Goal: Browse casually

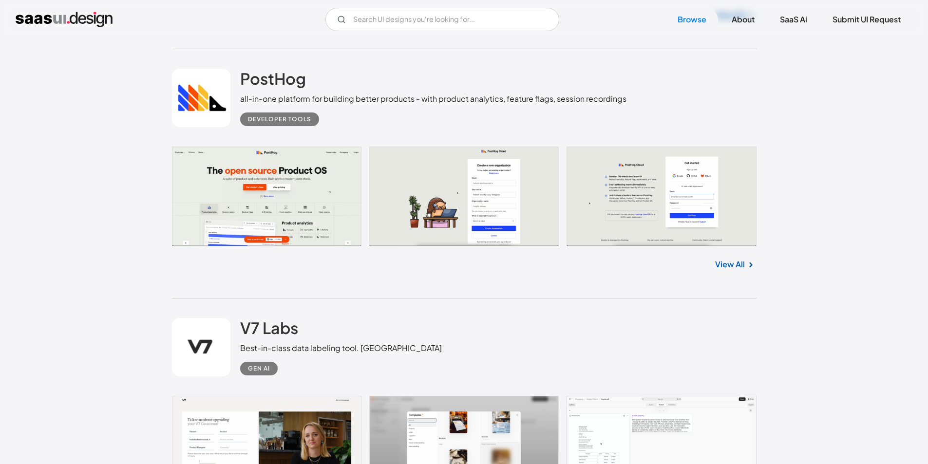
scroll to position [3750, 0]
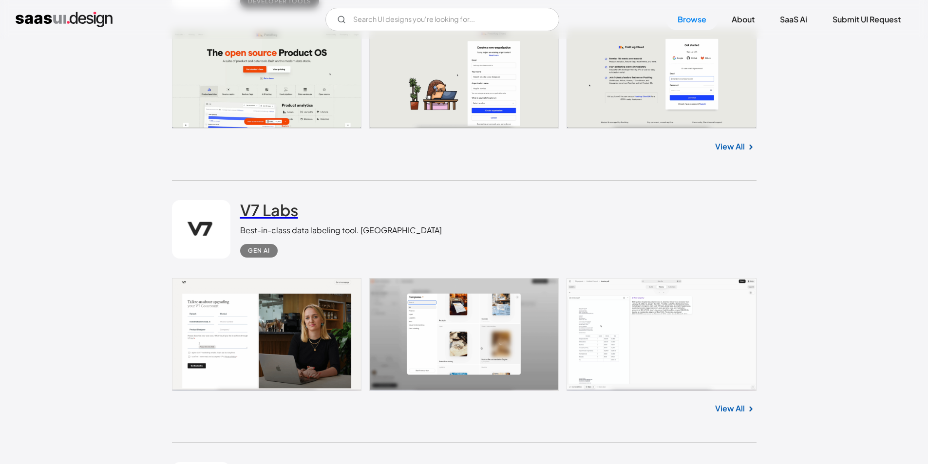
click at [262, 210] on h2 "V7 Labs" at bounding box center [269, 209] width 58 height 19
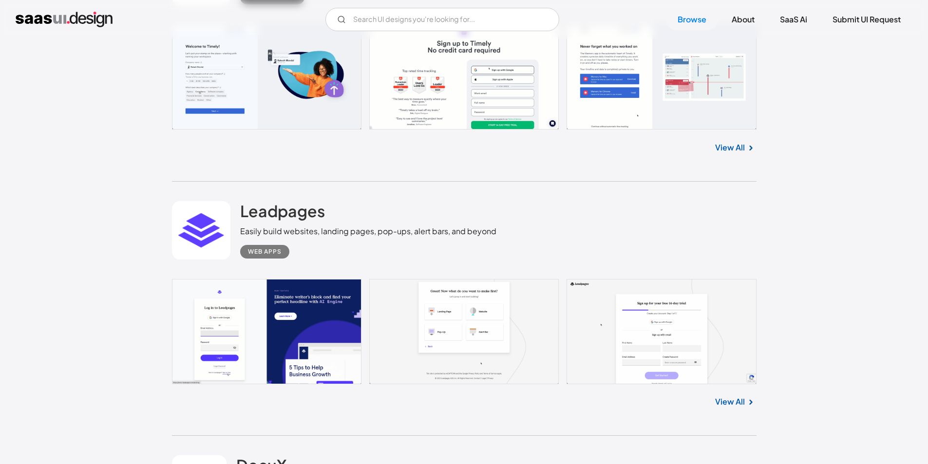
scroll to position [8474, 0]
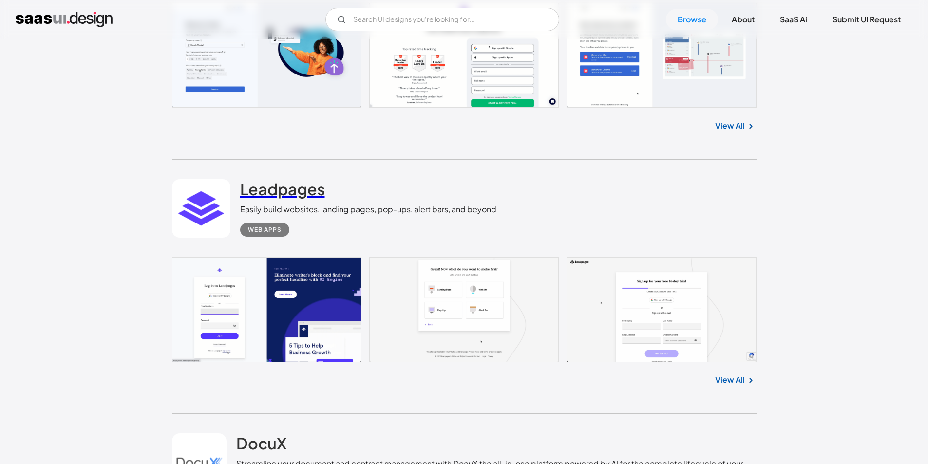
click at [279, 194] on h2 "Leadpages" at bounding box center [282, 188] width 85 height 19
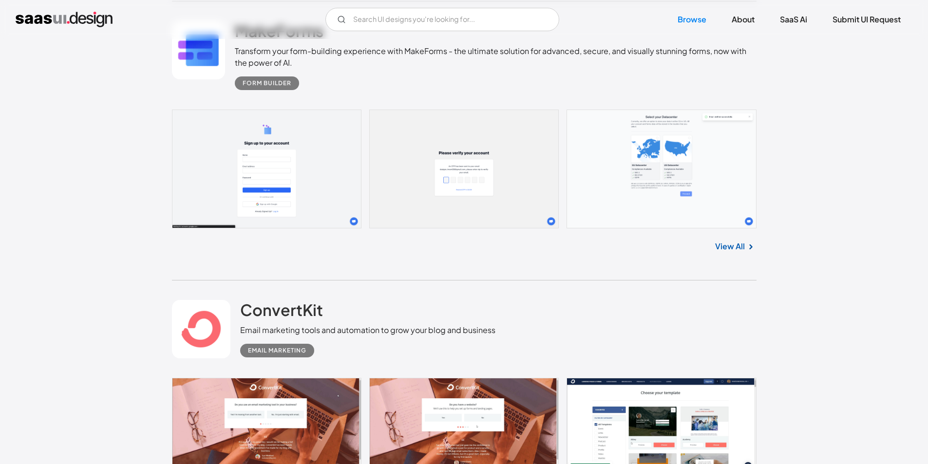
scroll to position [12127, 0]
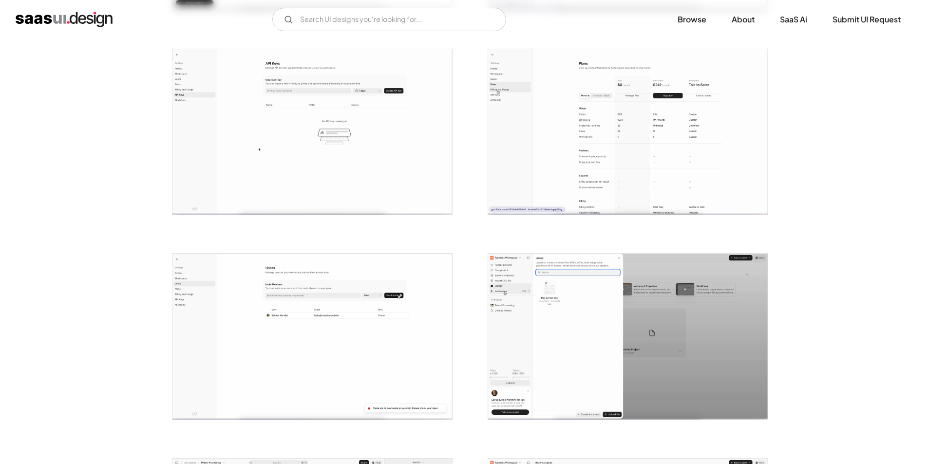
scroll to position [822, 0]
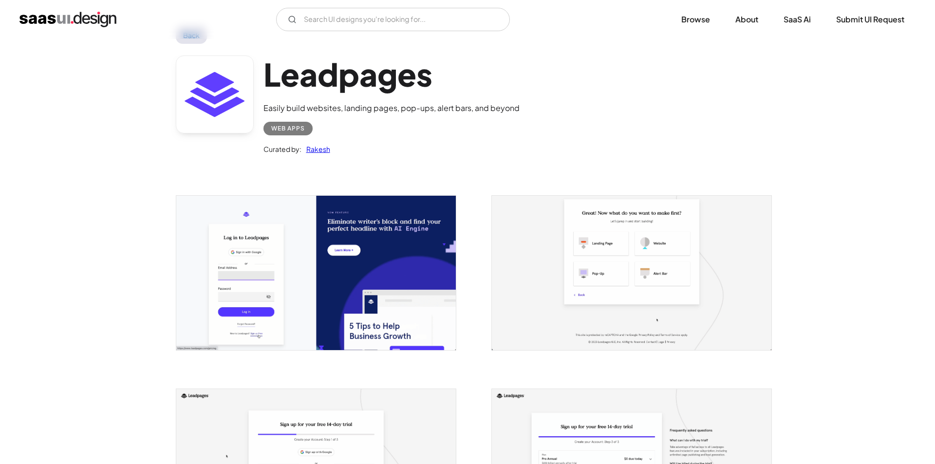
scroll to position [97, 0]
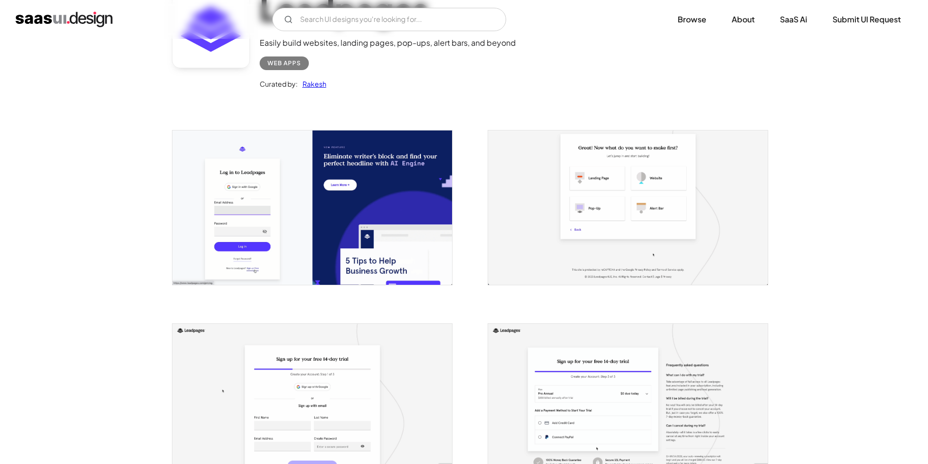
click at [330, 193] on img "open lightbox" at bounding box center [312, 208] width 280 height 154
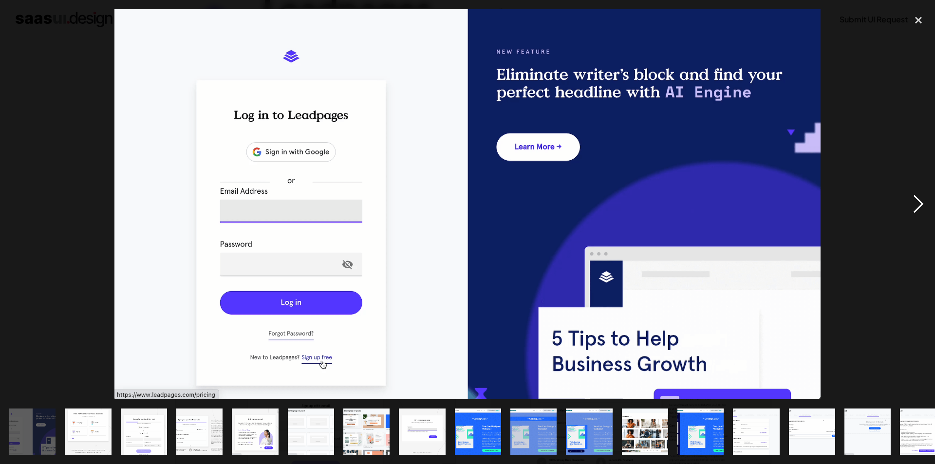
click at [923, 198] on div "next image" at bounding box center [918, 204] width 33 height 390
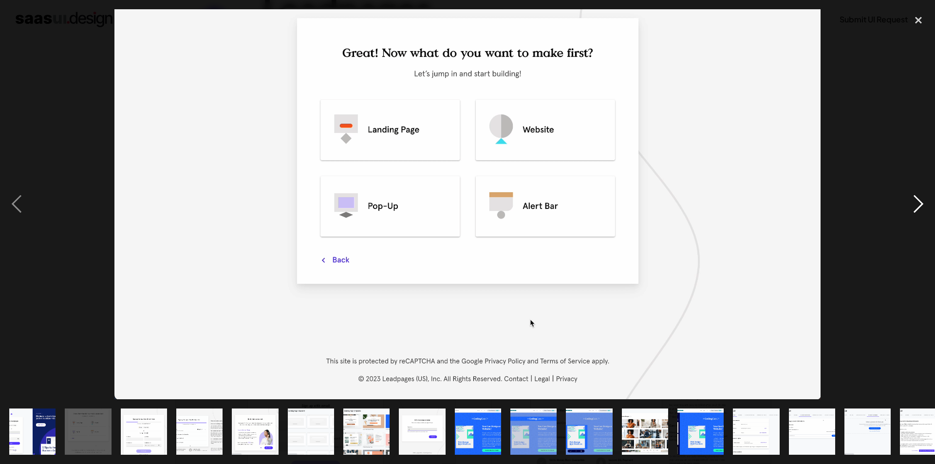
click at [923, 198] on div "next image" at bounding box center [918, 204] width 33 height 390
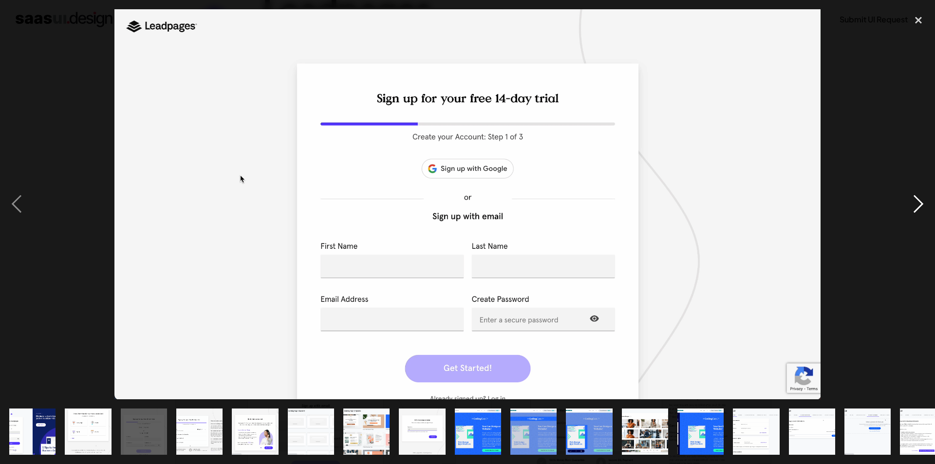
click at [923, 198] on div "next image" at bounding box center [918, 204] width 33 height 390
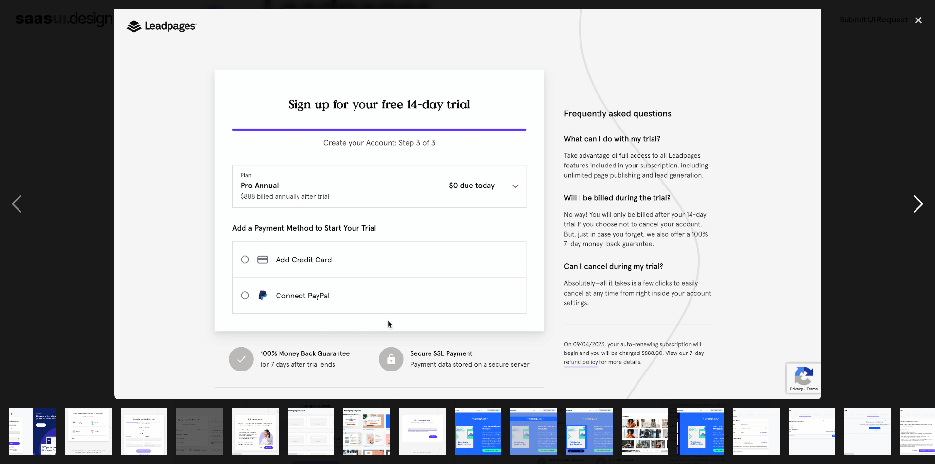
click at [923, 198] on div "next image" at bounding box center [918, 204] width 33 height 390
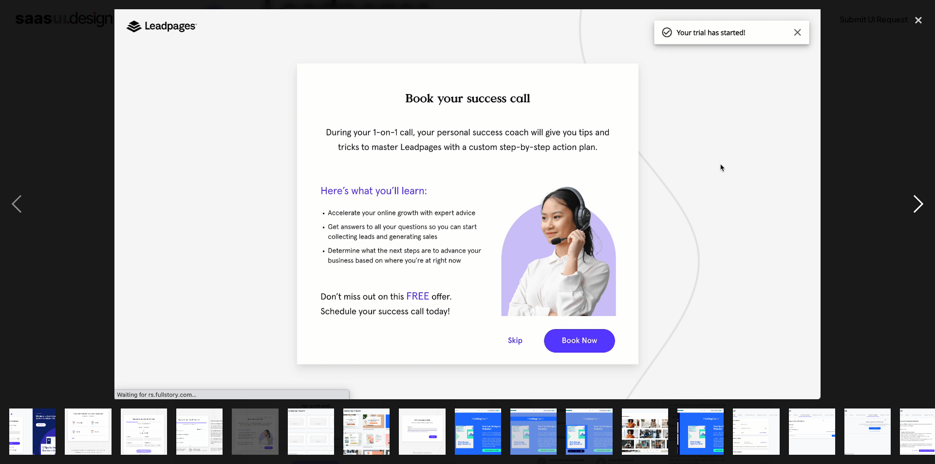
click at [923, 198] on div "next image" at bounding box center [918, 204] width 33 height 390
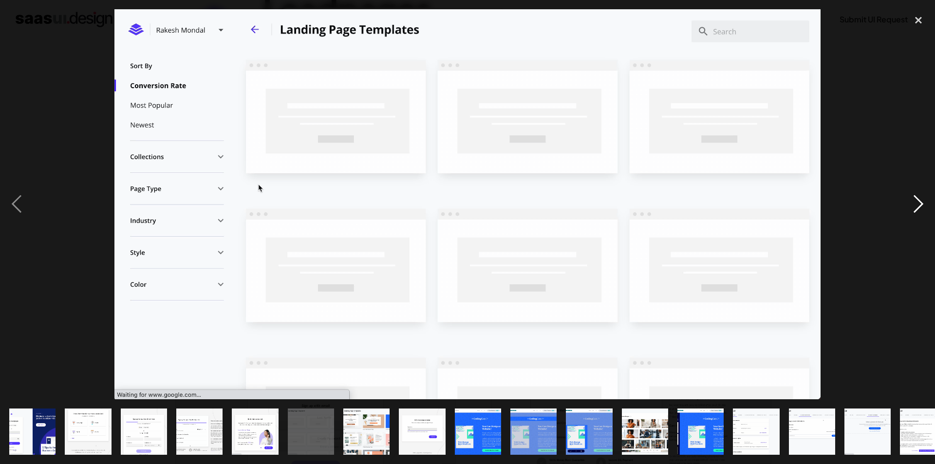
click at [923, 198] on div "next image" at bounding box center [918, 204] width 33 height 390
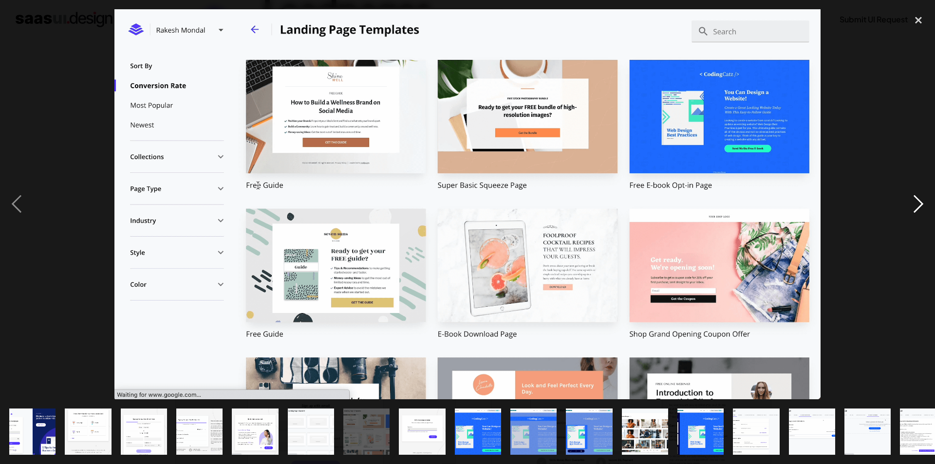
click at [923, 198] on div "next image" at bounding box center [918, 204] width 33 height 390
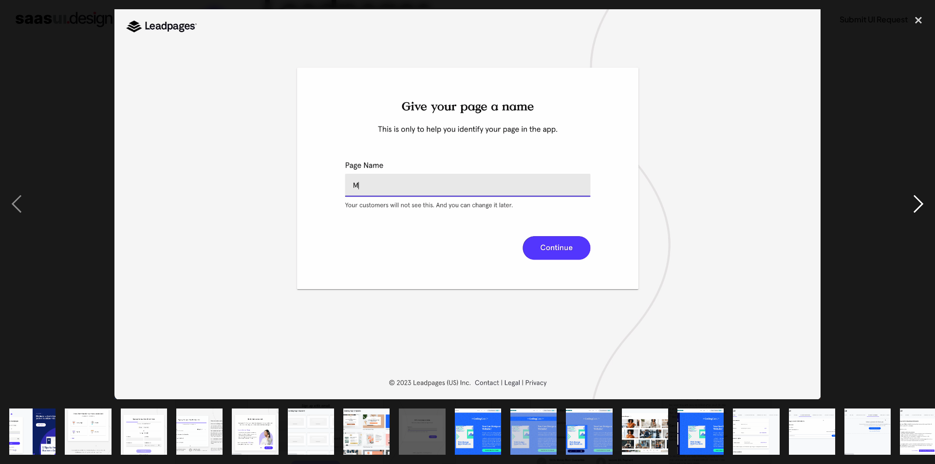
click at [923, 198] on div "next image" at bounding box center [918, 204] width 33 height 390
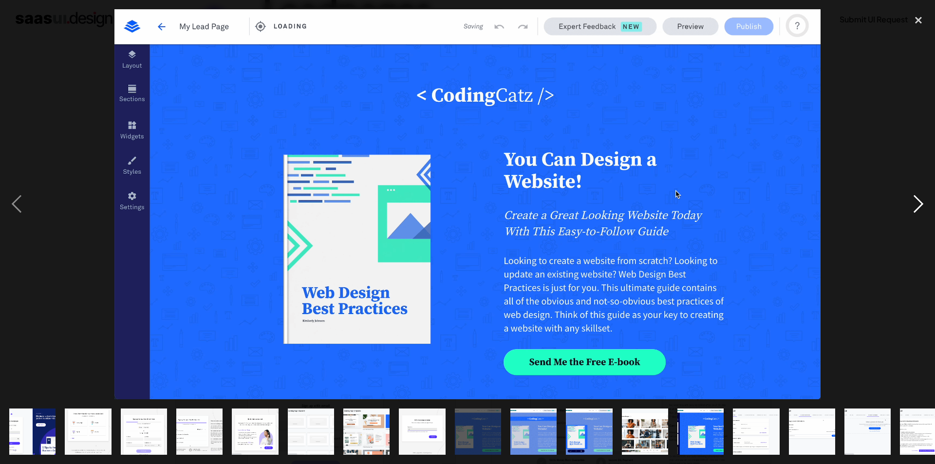
click at [923, 198] on div "next image" at bounding box center [918, 204] width 33 height 390
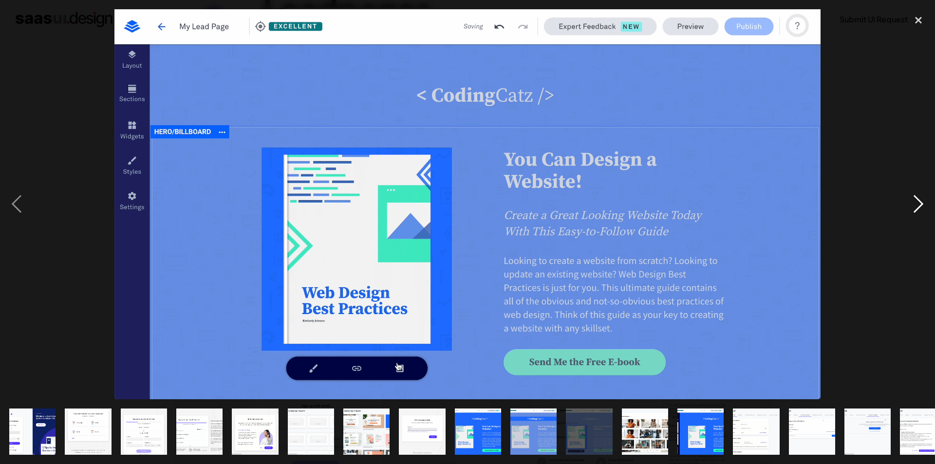
click at [923, 198] on div "next image" at bounding box center [918, 204] width 33 height 390
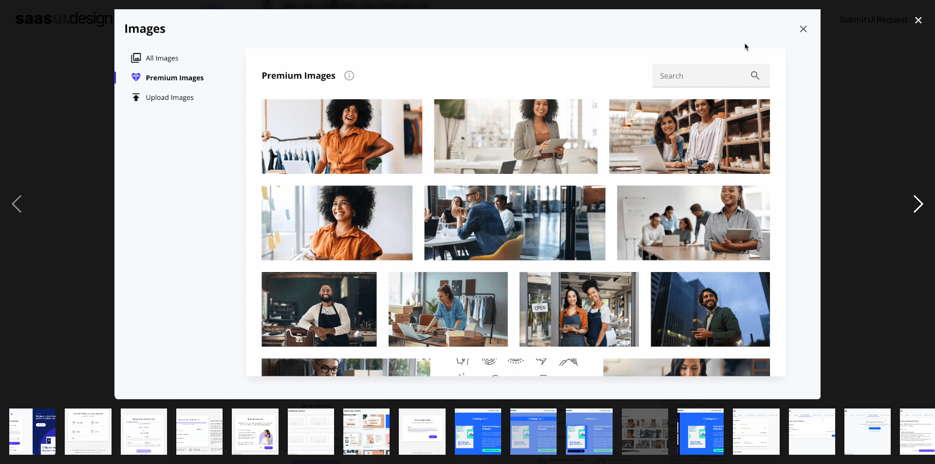
click at [923, 198] on div "next image" at bounding box center [918, 204] width 33 height 390
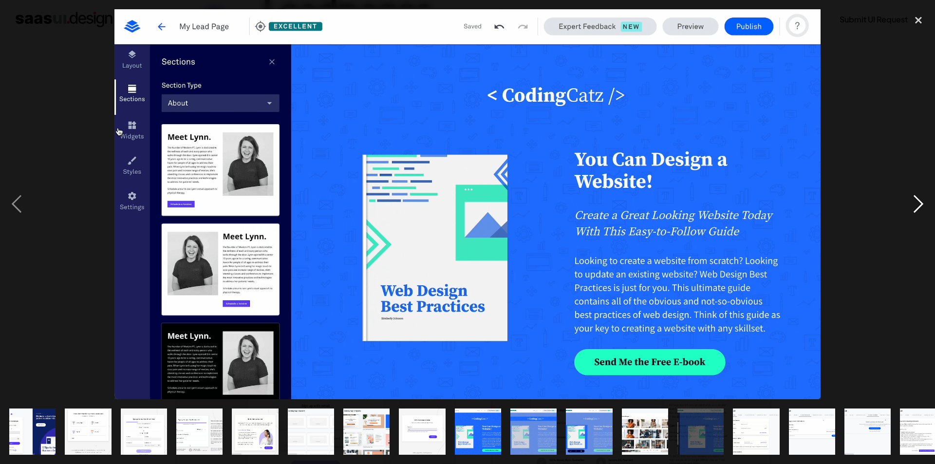
click at [923, 198] on div "next image" at bounding box center [918, 204] width 33 height 390
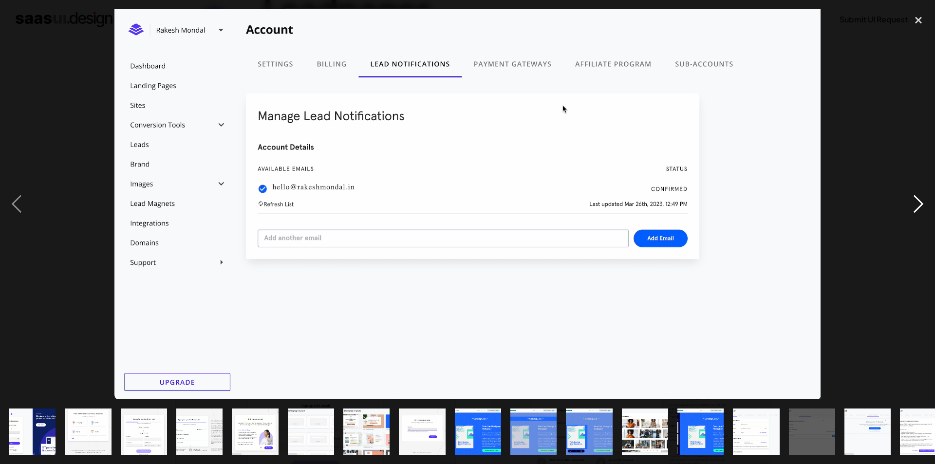
click at [923, 198] on div "next image" at bounding box center [918, 204] width 33 height 390
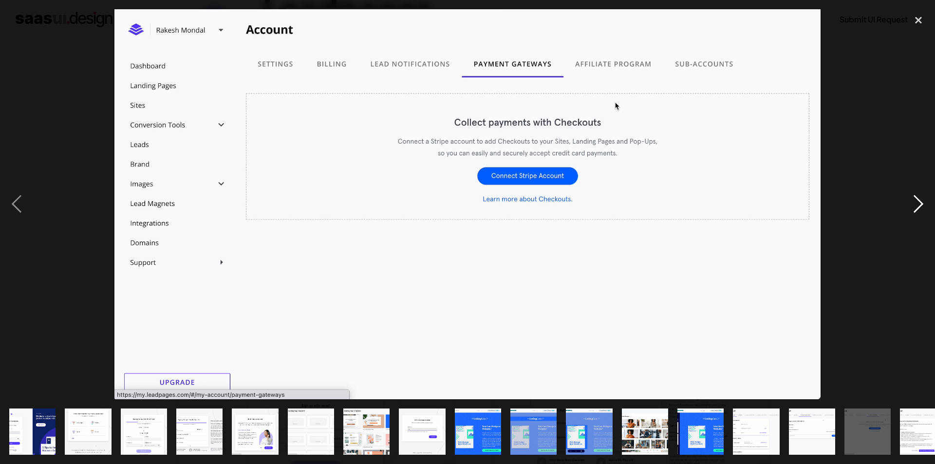
click at [923, 198] on div "next image" at bounding box center [918, 204] width 33 height 390
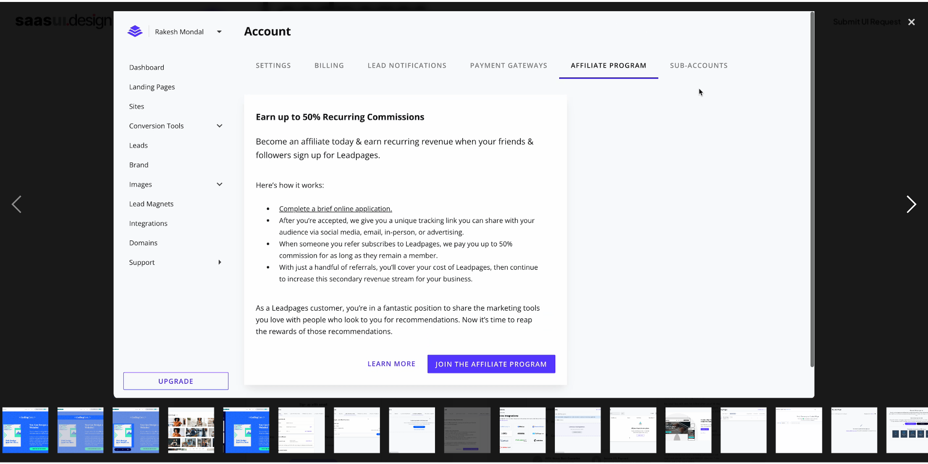
scroll to position [0, 466]
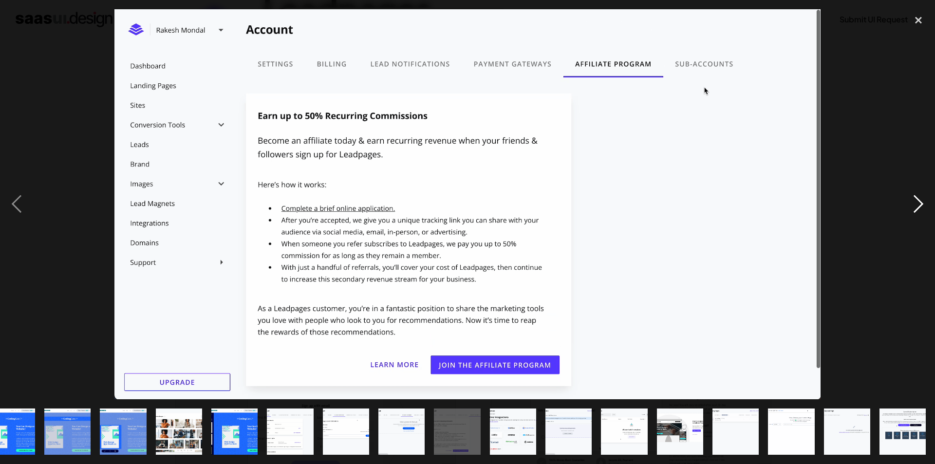
click at [923, 198] on div "next image" at bounding box center [918, 204] width 33 height 390
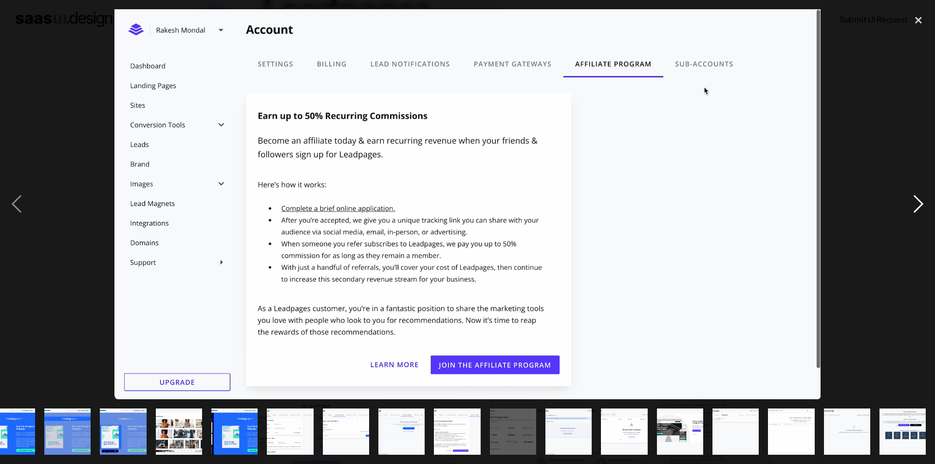
click at [923, 198] on div "next image" at bounding box center [918, 204] width 33 height 390
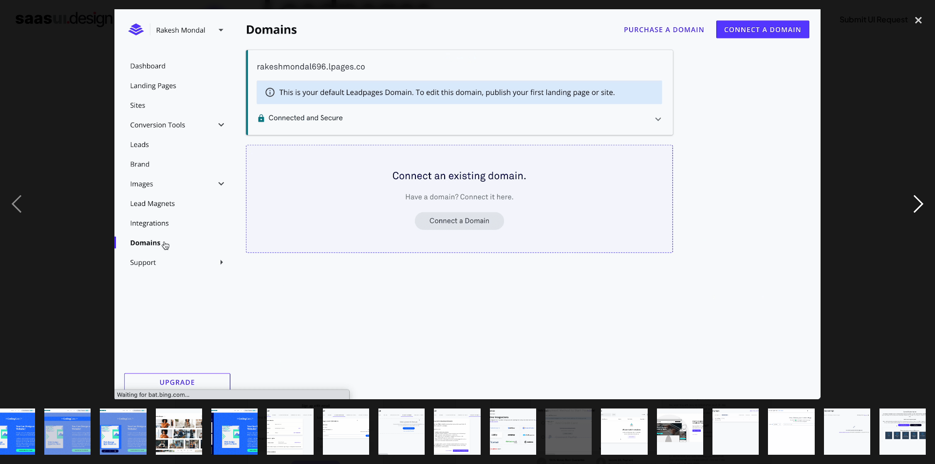
click at [923, 198] on div "next image" at bounding box center [918, 204] width 33 height 390
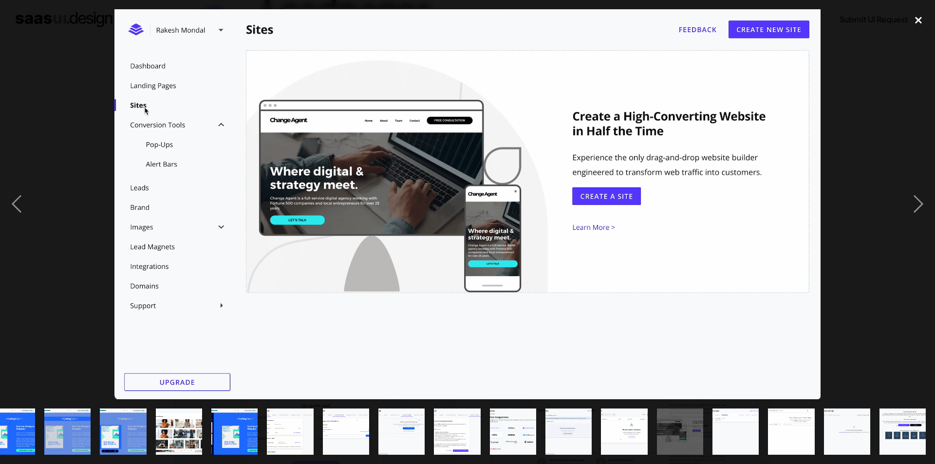
click at [919, 25] on div "close lightbox" at bounding box center [918, 19] width 33 height 21
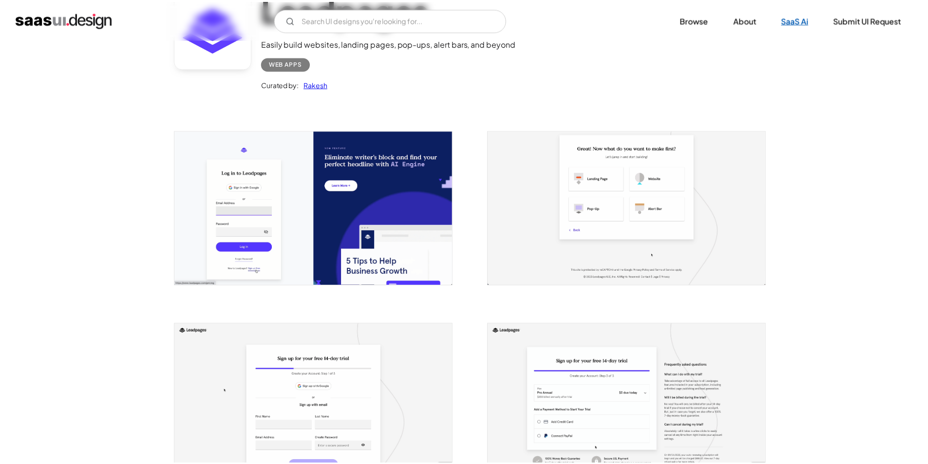
scroll to position [0, 0]
